Goal: Information Seeking & Learning: Learn about a topic

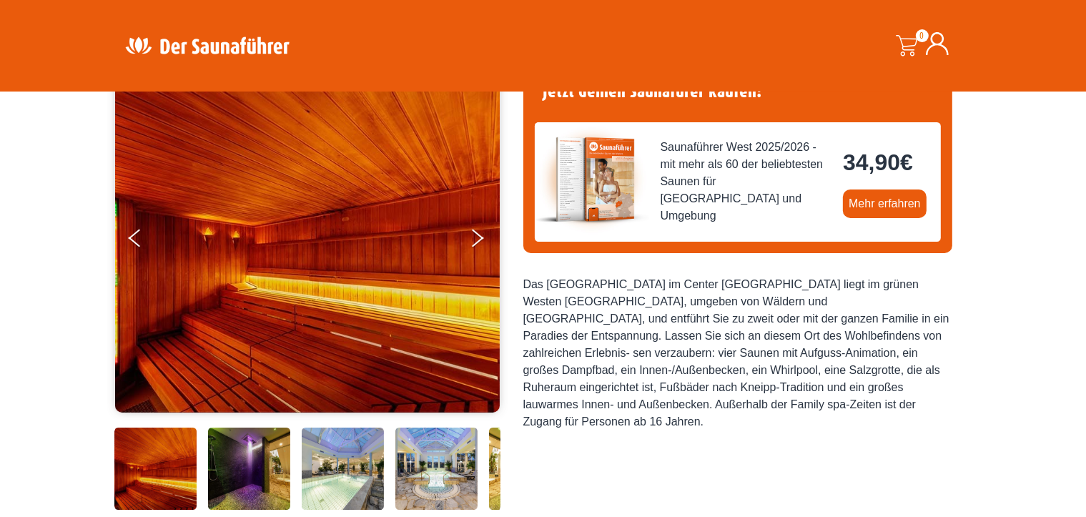
scroll to position [71, 0]
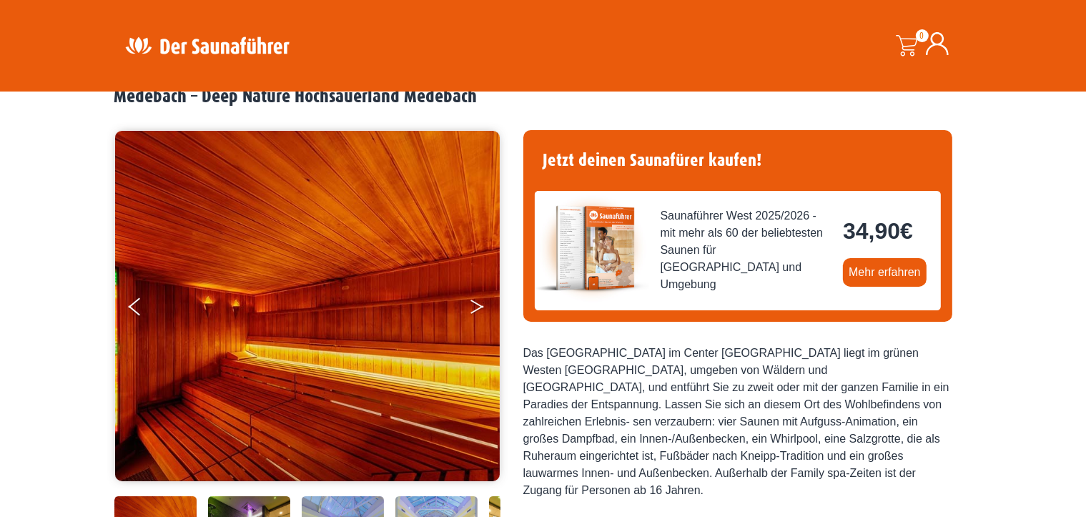
click at [476, 304] on icon "Next" at bounding box center [476, 303] width 13 height 9
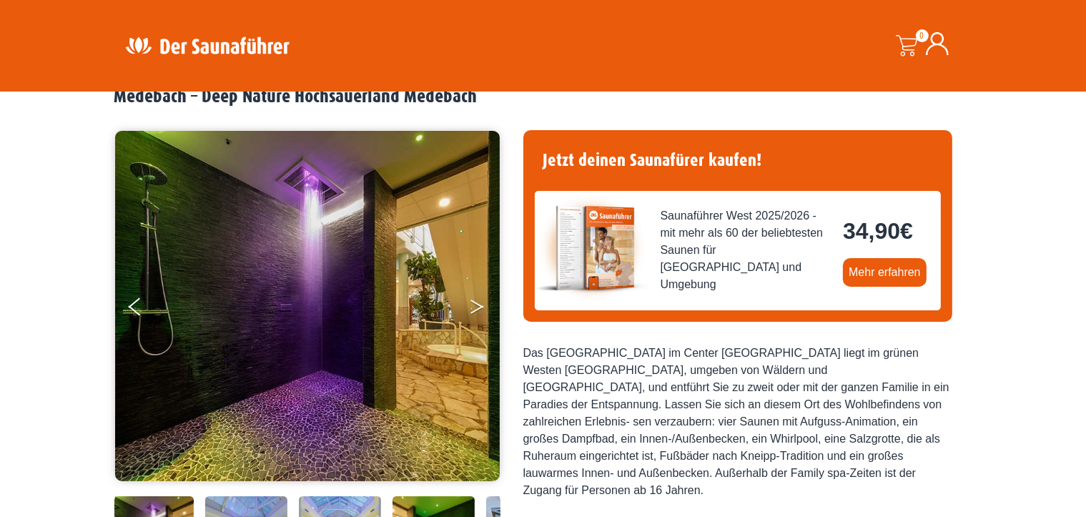
click at [476, 304] on icon "Next" at bounding box center [476, 303] width 13 height 9
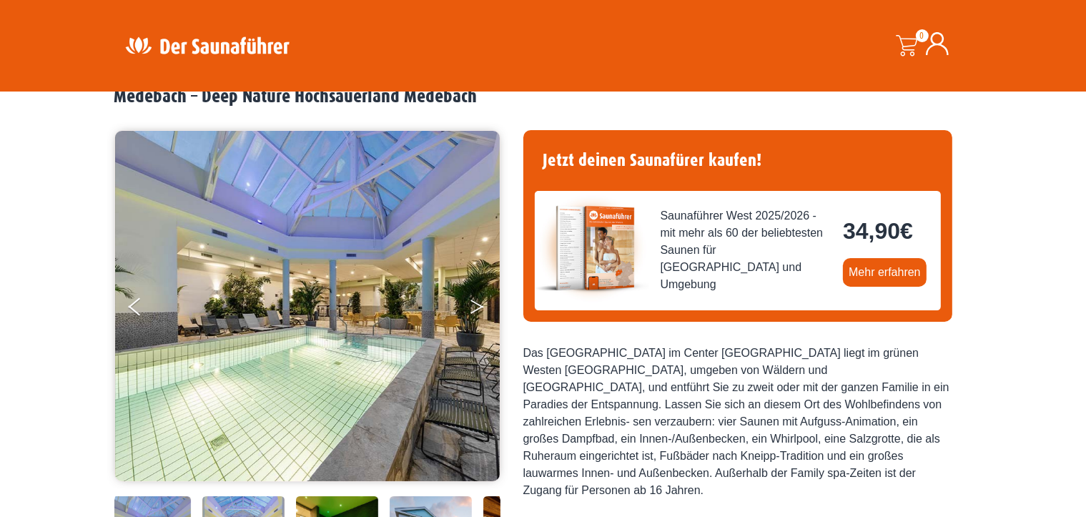
click at [476, 304] on icon "Next" at bounding box center [476, 303] width 13 height 9
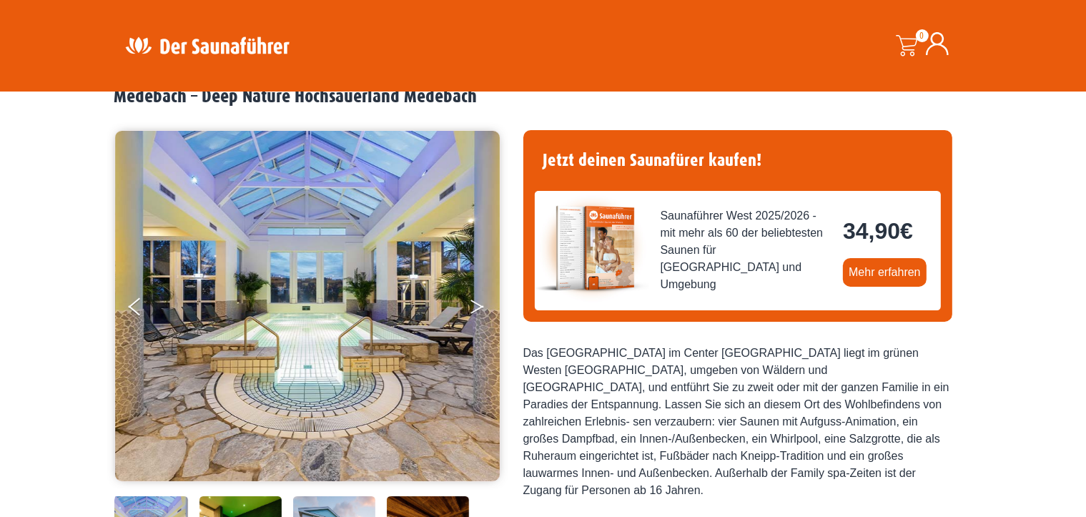
click at [476, 304] on icon "Next" at bounding box center [476, 303] width 13 height 9
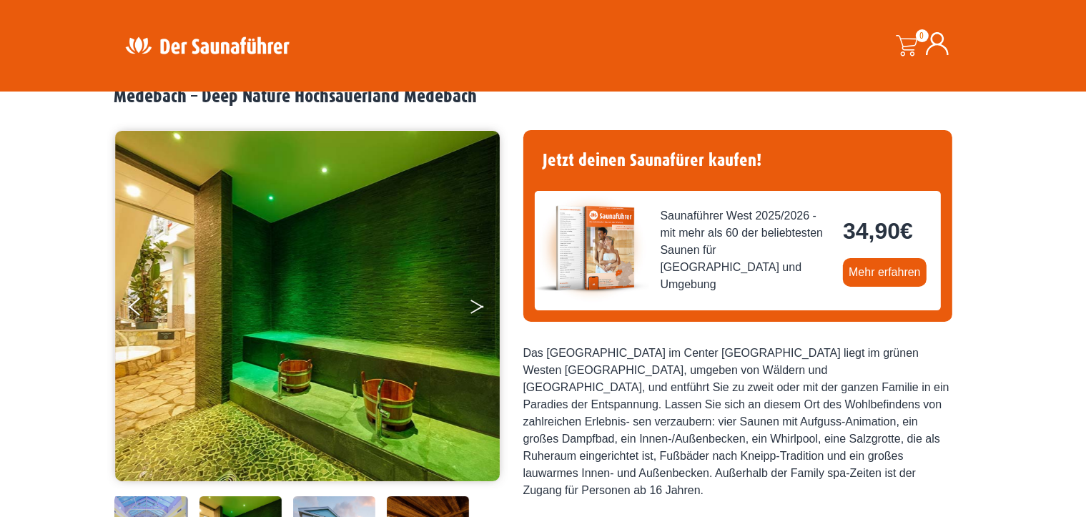
click at [476, 304] on icon "Next" at bounding box center [476, 303] width 13 height 9
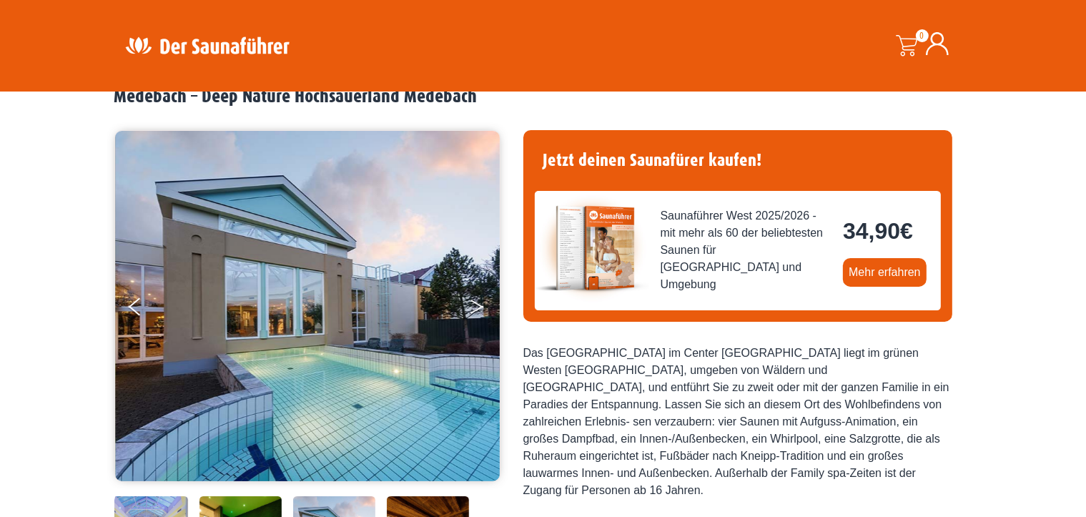
click at [476, 304] on icon "Next" at bounding box center [476, 303] width 13 height 9
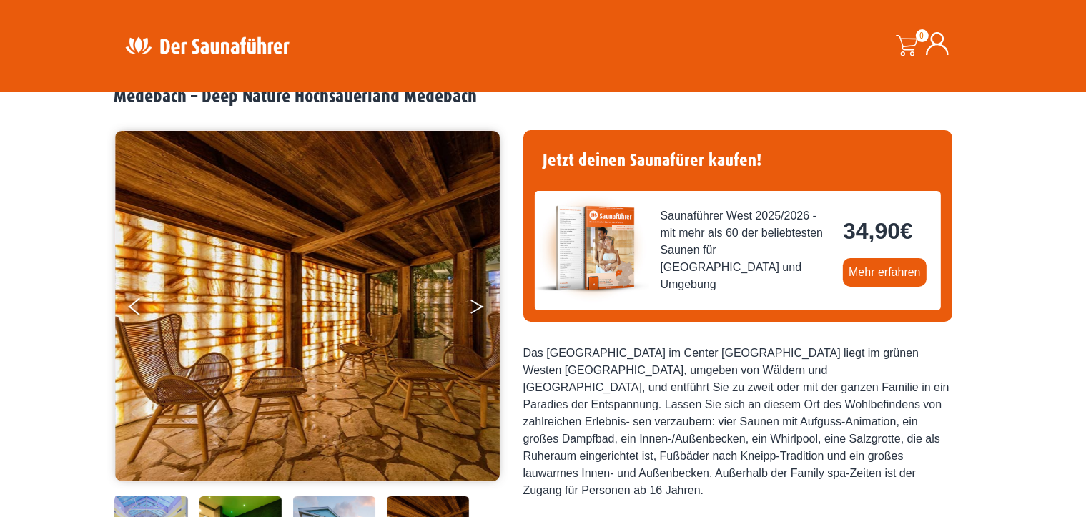
click at [476, 304] on icon "Next" at bounding box center [476, 303] width 13 height 9
click at [476, 304] on button "Next" at bounding box center [487, 310] width 36 height 36
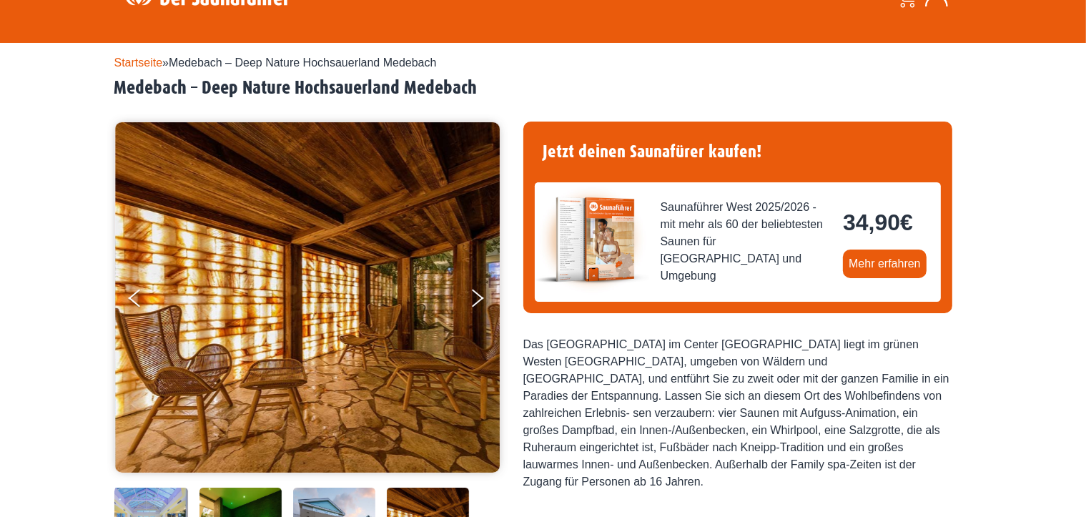
scroll to position [0, 0]
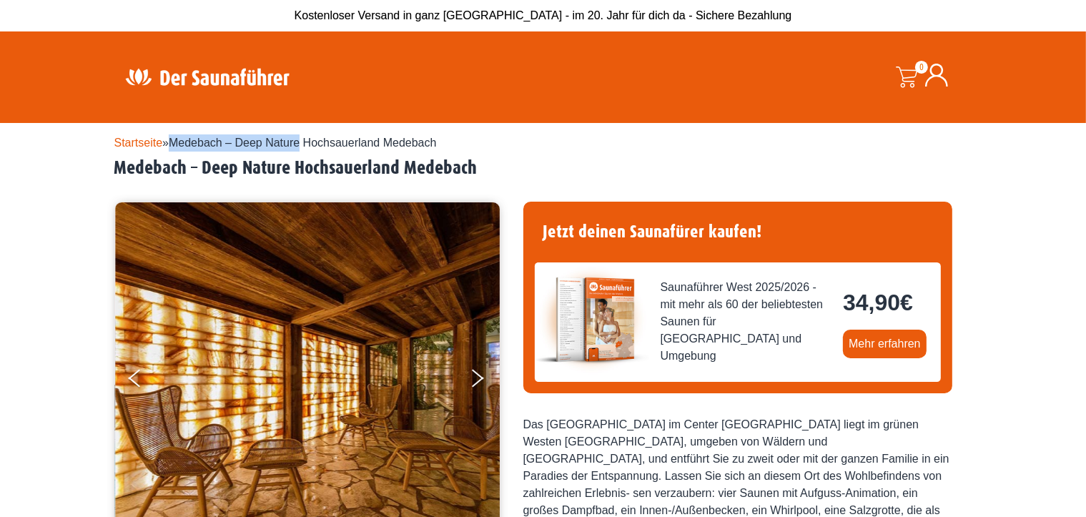
drag, startPoint x: 176, startPoint y: 144, endPoint x: 303, endPoint y: 142, distance: 127.2
click at [303, 142] on span "Medebach – Deep Nature Hochsauerland Medebach" at bounding box center [302, 143] width 267 height 12
copy span "Medebach – Deep Nature"
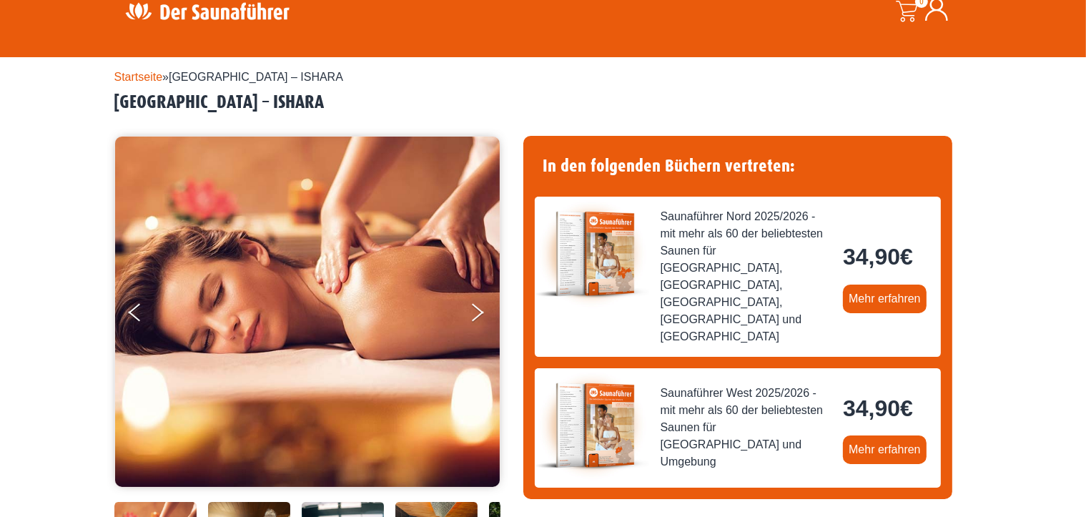
scroll to position [143, 0]
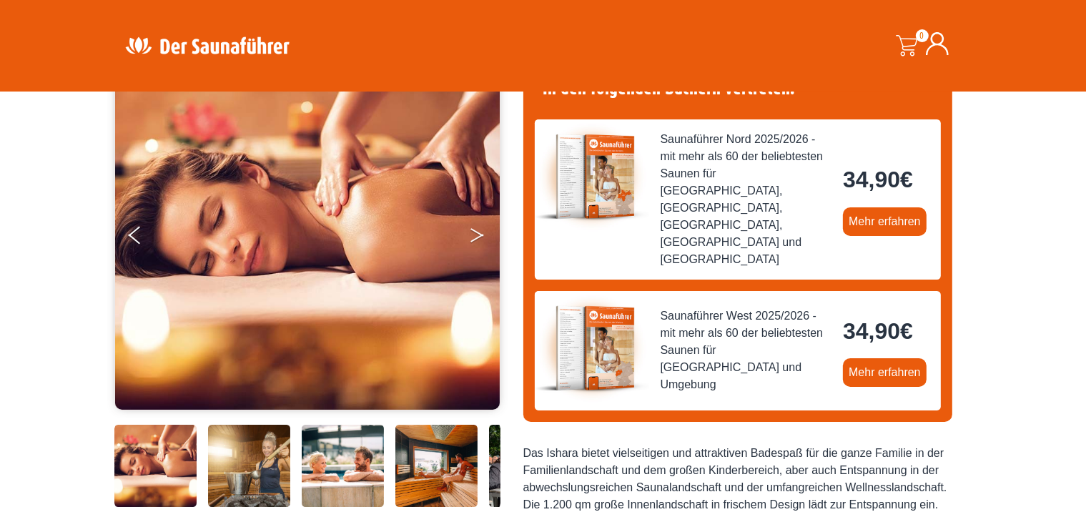
click at [475, 232] on icon "Next" at bounding box center [476, 232] width 13 height 9
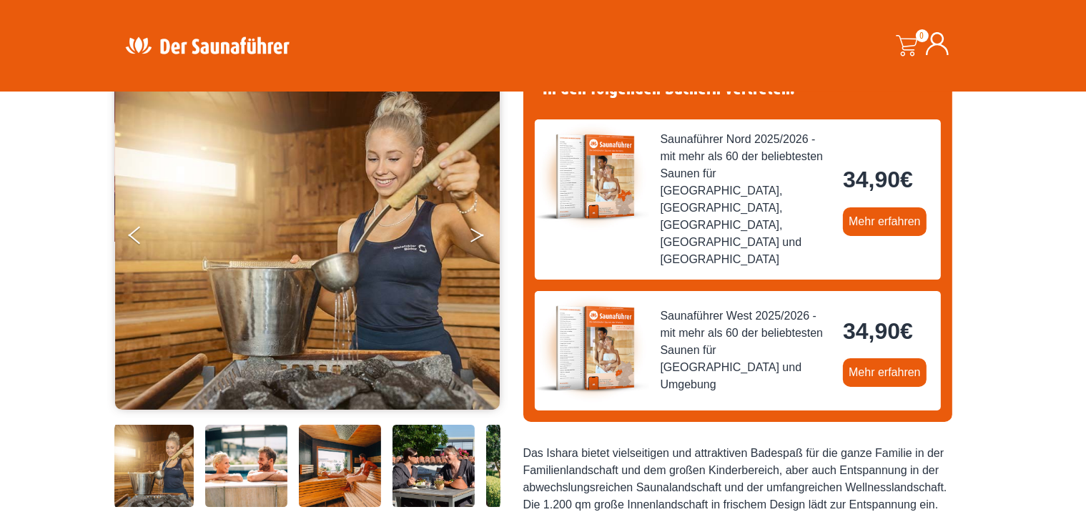
click at [475, 235] on button "Next" at bounding box center [487, 238] width 36 height 36
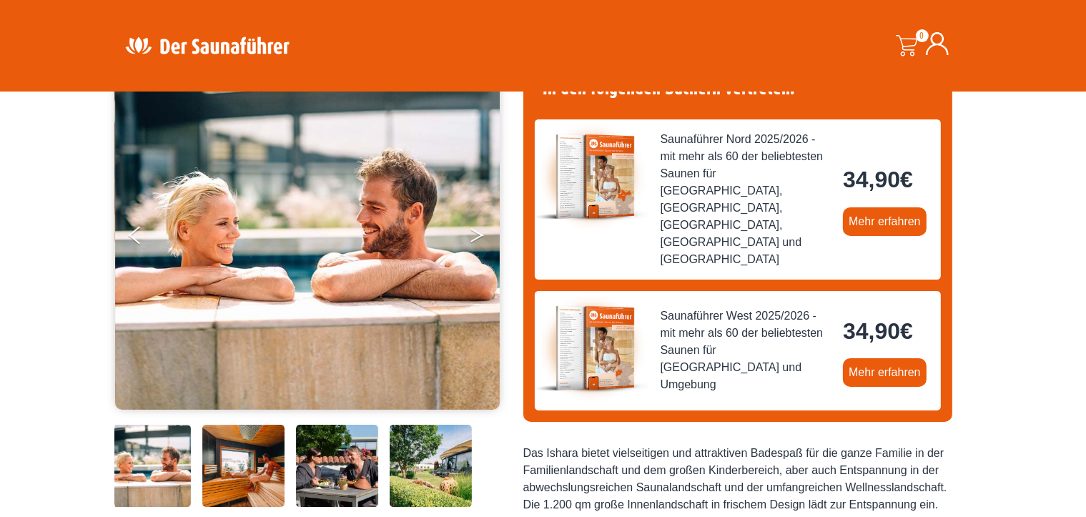
click at [475, 235] on button "Next" at bounding box center [487, 238] width 36 height 36
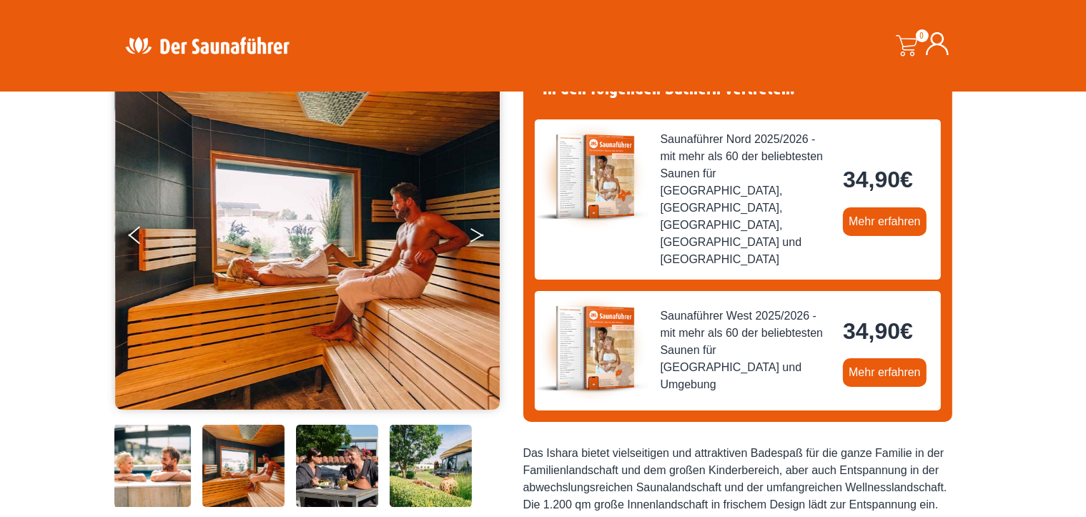
click at [476, 236] on button "Next" at bounding box center [487, 238] width 36 height 36
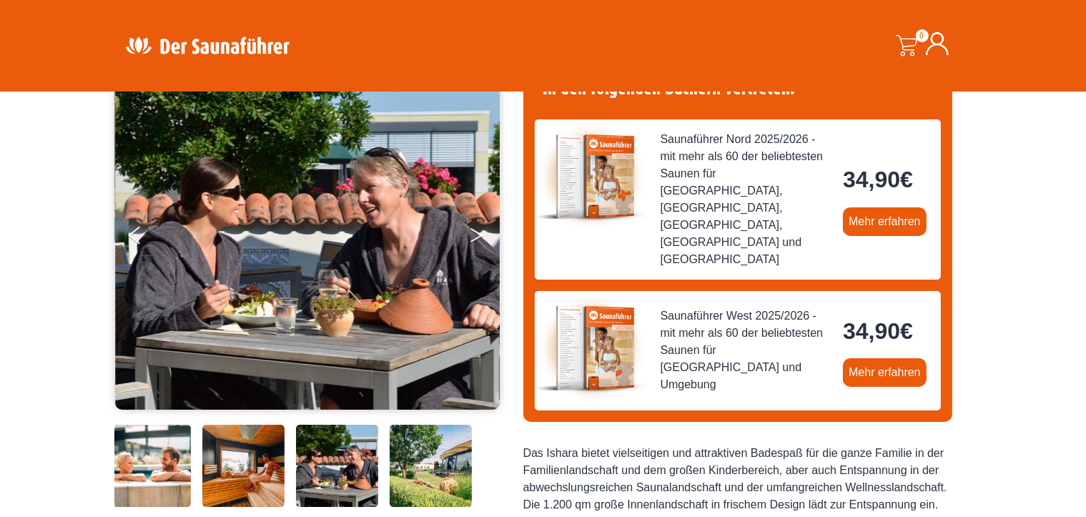
click at [476, 236] on button "Next" at bounding box center [487, 238] width 36 height 36
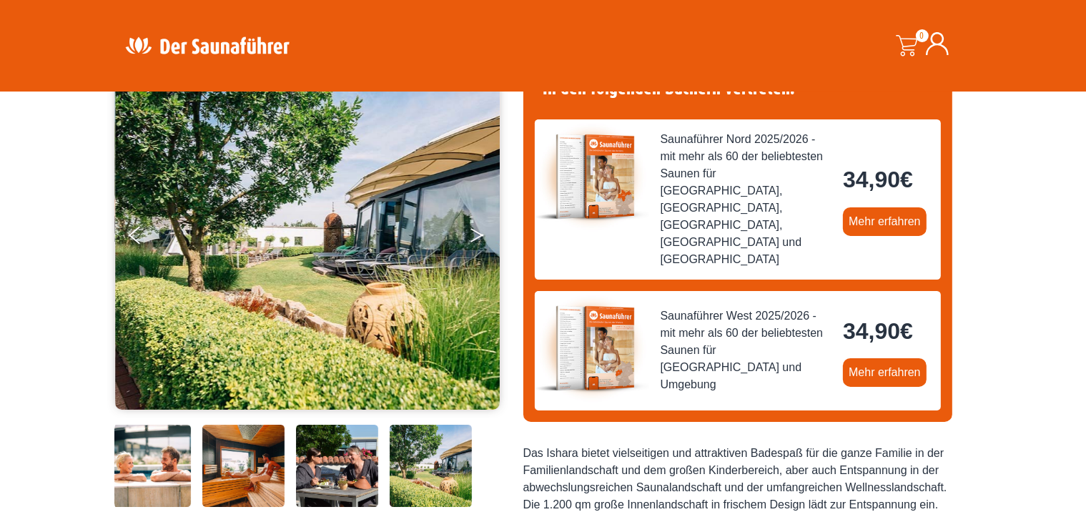
click at [476, 236] on button "Next" at bounding box center [487, 238] width 36 height 36
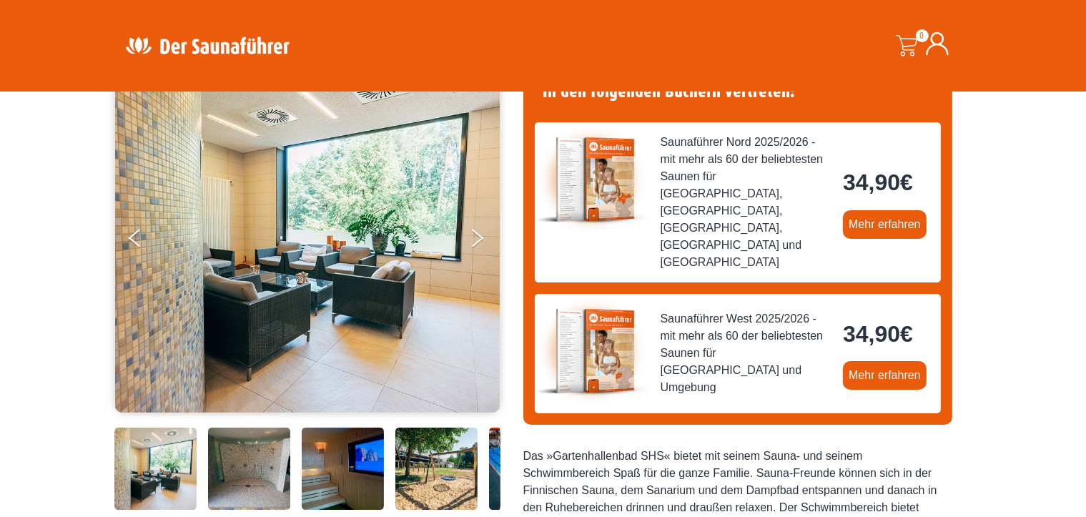
scroll to position [143, 0]
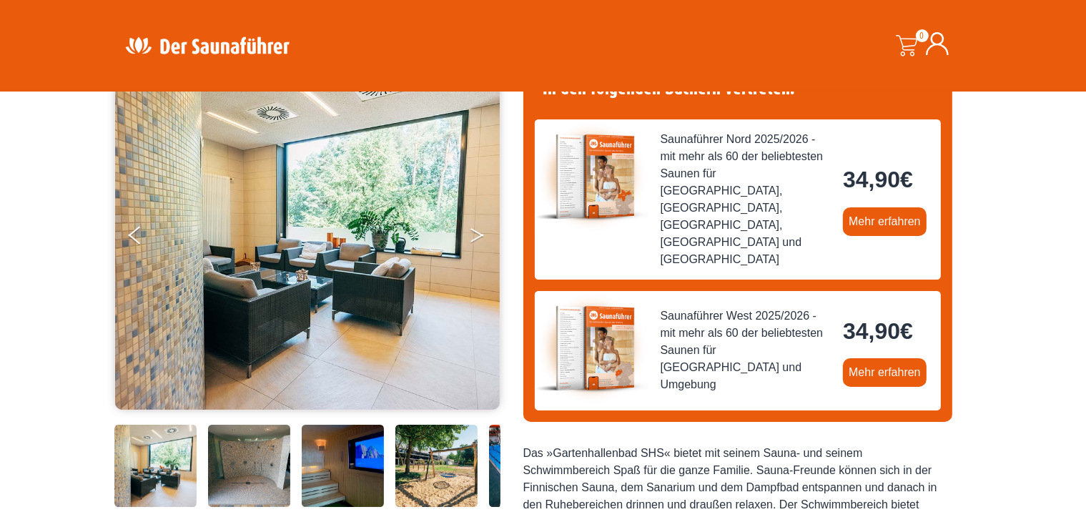
click at [473, 232] on button "Next" at bounding box center [487, 238] width 36 height 36
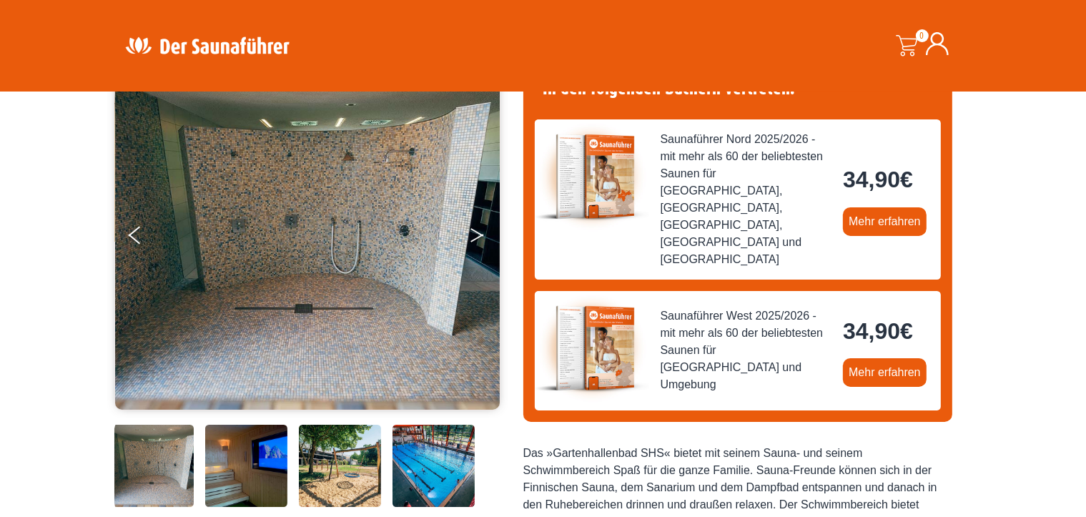
click at [480, 236] on button "Next" at bounding box center [487, 238] width 36 height 36
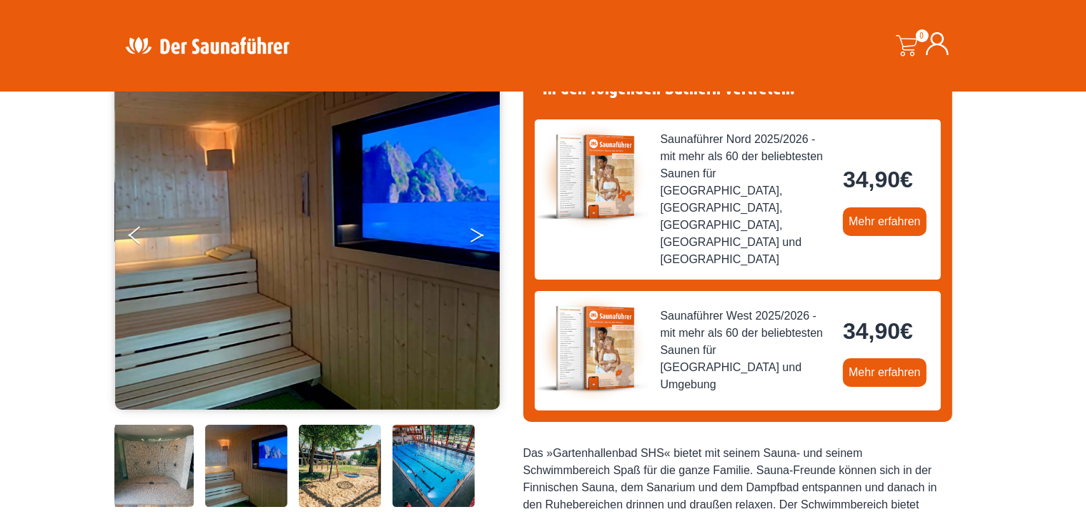
click at [479, 237] on button "Next" at bounding box center [487, 238] width 36 height 36
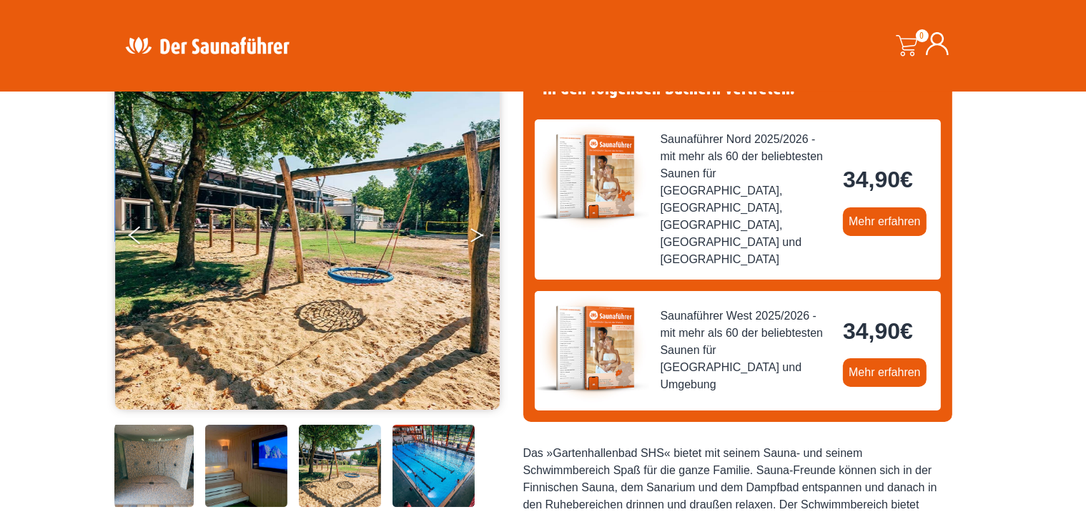
click at [479, 237] on button "Next" at bounding box center [487, 238] width 36 height 36
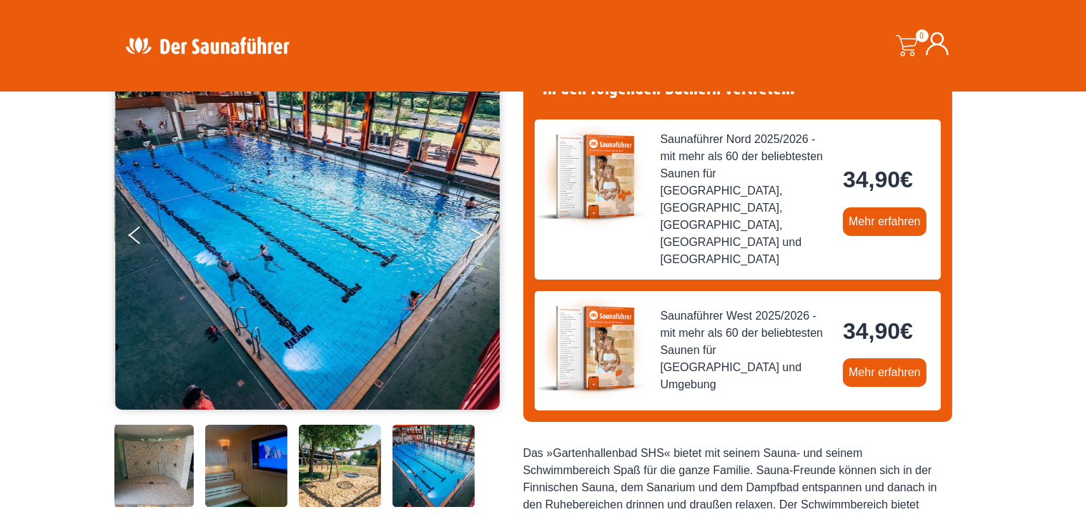
click at [479, 237] on button "Next" at bounding box center [487, 238] width 36 height 36
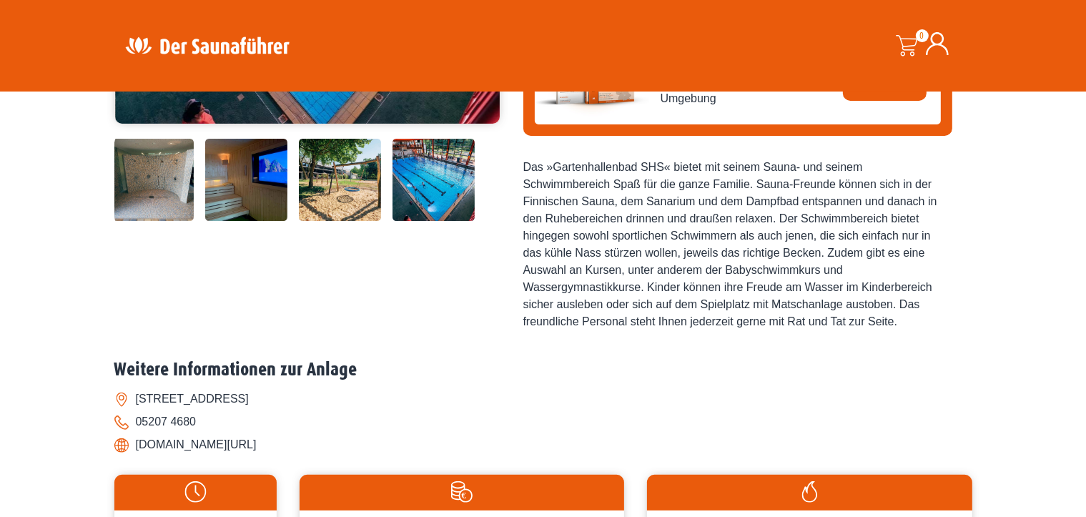
scroll to position [0, 0]
